Goal: Task Accomplishment & Management: Manage account settings

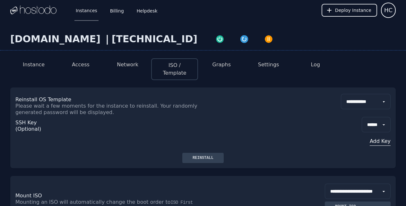
select select "**"
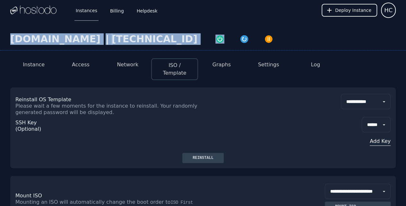
drag, startPoint x: 221, startPoint y: 39, endPoint x: 10, endPoint y: 38, distance: 210.3
click at [10, 38] on div "[DOMAIN_NAME] | [TECHNICAL_ID]" at bounding box center [203, 41] width 406 height 17
copy div "[DOMAIN_NAME] | [TECHNICAL_ID]"
click at [205, 155] on div "Reinstall" at bounding box center [202, 157] width 31 height 5
click at [271, 63] on button "Settings" at bounding box center [268, 65] width 21 height 8
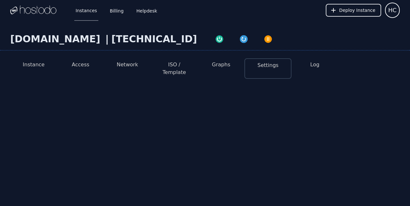
select select "***"
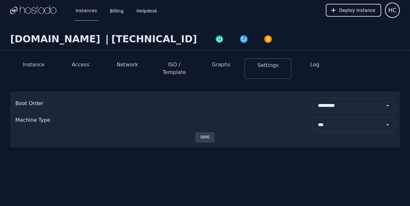
click at [77, 61] on button "Access" at bounding box center [81, 65] width 18 height 8
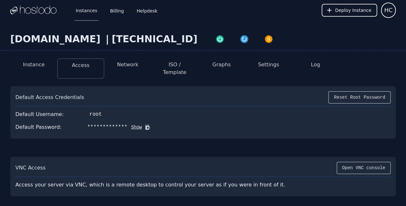
click at [125, 121] on div "**********" at bounding box center [202, 127] width 375 height 13
click at [127, 124] on button "Show" at bounding box center [134, 127] width 15 height 6
click at [154, 124] on icon at bounding box center [157, 127] width 6 height 6
click at [174, 200] on div "[DOMAIN_NAME] | [TECHNICAL_ID] Instance Access Network ISO / Template Graphs Se…" at bounding box center [203, 141] width 406 height 240
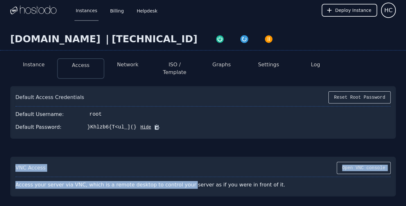
drag, startPoint x: 128, startPoint y: 119, endPoint x: 95, endPoint y: 123, distance: 32.6
click at [95, 123] on div "Default Password: }Khlzb6{T<ul_](} Hide" at bounding box center [202, 127] width 375 height 13
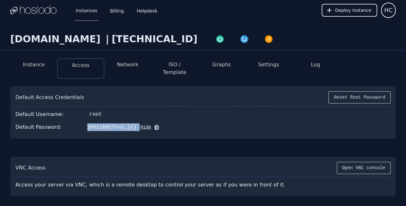
drag, startPoint x: 81, startPoint y: 120, endPoint x: 128, endPoint y: 119, distance: 46.8
click at [128, 121] on div "Default Password: }Khlzb6{T<ul_](} Hide" at bounding box center [202, 127] width 375 height 13
copy div "}Khlzb6{T<ul_](}"
click at [131, 64] on button "Network" at bounding box center [127, 65] width 21 height 8
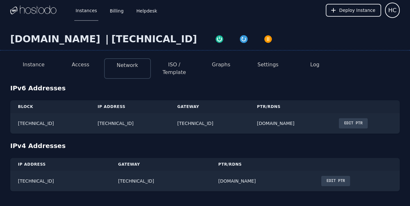
drag, startPoint x: 68, startPoint y: 119, endPoint x: 18, endPoint y: 122, distance: 49.8
click at [17, 121] on td "[TECHNICAL_ID]" at bounding box center [50, 123] width 80 height 21
copy td "[TECHNICAL_ID]"
drag, startPoint x: 239, startPoint y: 115, endPoint x: 189, endPoint y: 122, distance: 49.9
click at [189, 122] on td "[TECHNICAL_ID]" at bounding box center [210, 123] width 80 height 21
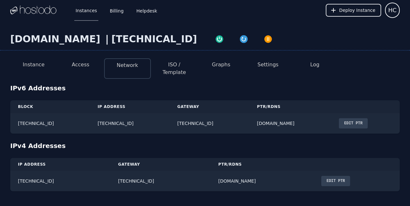
copy td "[TECHNICAL_ID]"
drag, startPoint x: 243, startPoint y: 176, endPoint x: 179, endPoint y: 172, distance: 64.6
click at [211, 172] on td "[DOMAIN_NAME]" at bounding box center [262, 181] width 103 height 21
click at [88, 64] on li "Access" at bounding box center [80, 68] width 47 height 21
click at [87, 68] on button "Access" at bounding box center [81, 65] width 18 height 8
